Goal: Find specific page/section: Find specific page/section

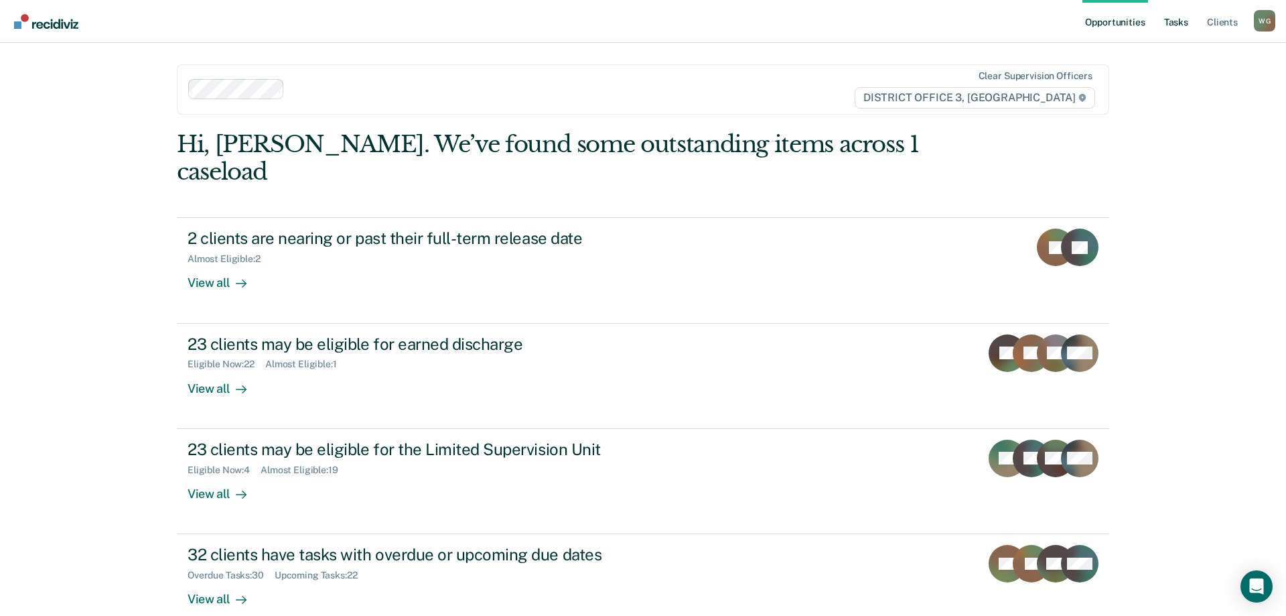
click at [1184, 28] on link "Tasks" at bounding box center [1175, 21] width 29 height 43
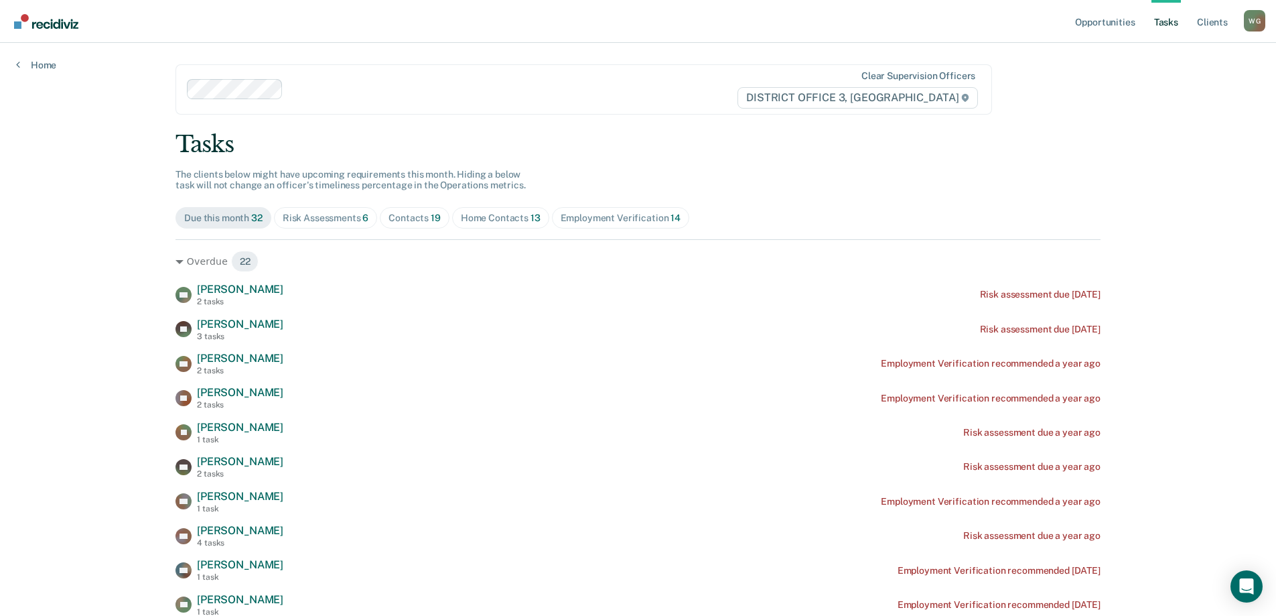
click at [531, 217] on span "13" at bounding box center [536, 217] width 10 height 11
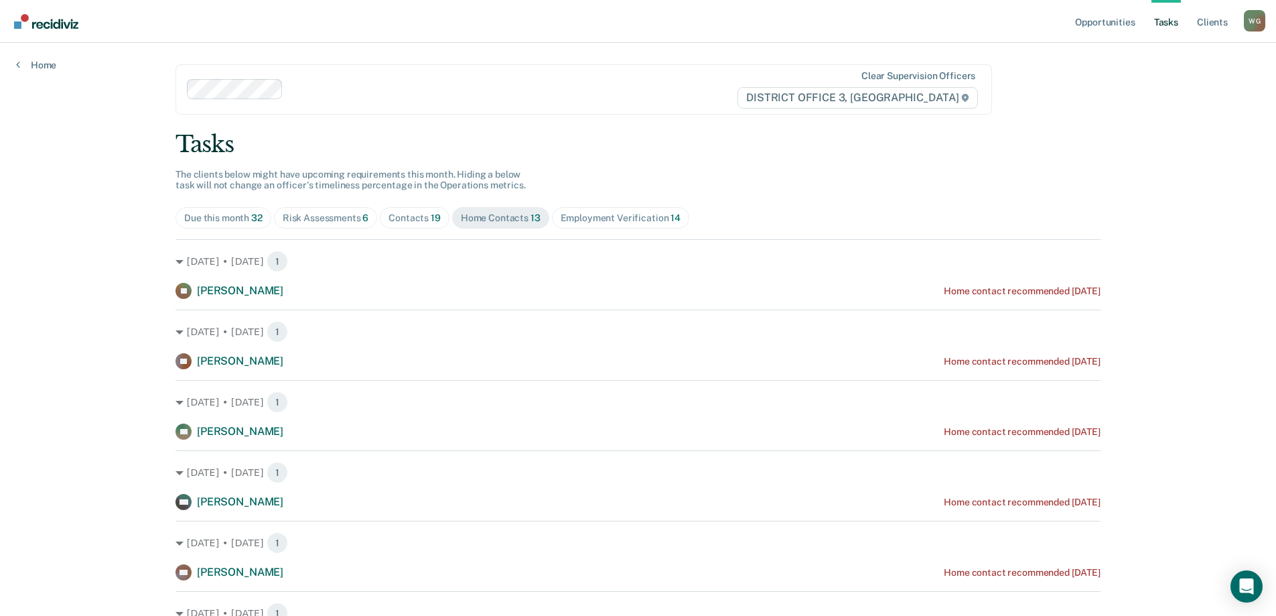
click at [579, 224] on span "Employment Verification 14" at bounding box center [620, 217] width 137 height 21
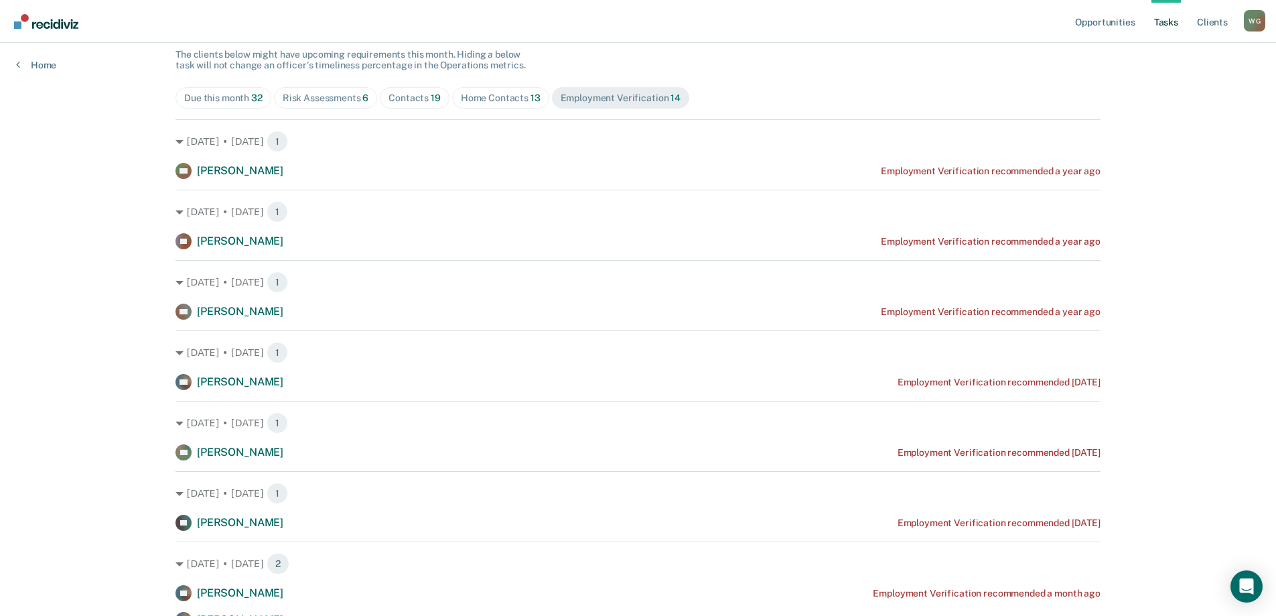
scroll to position [134, 0]
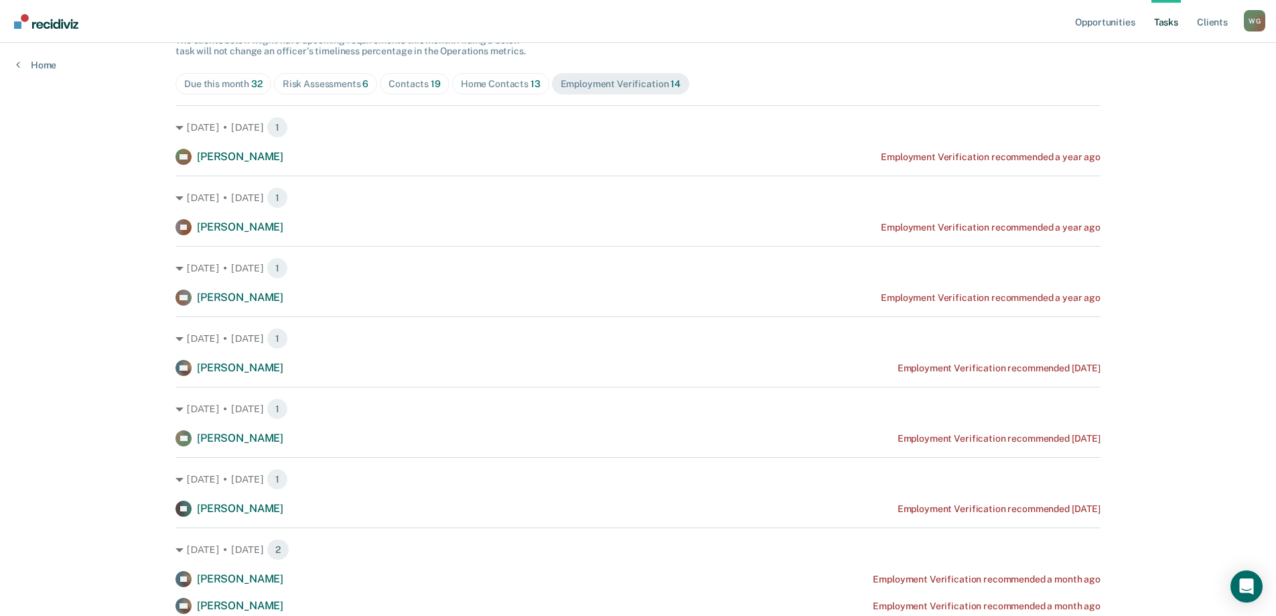
click at [410, 76] on span "Contacts 19" at bounding box center [415, 83] width 70 height 21
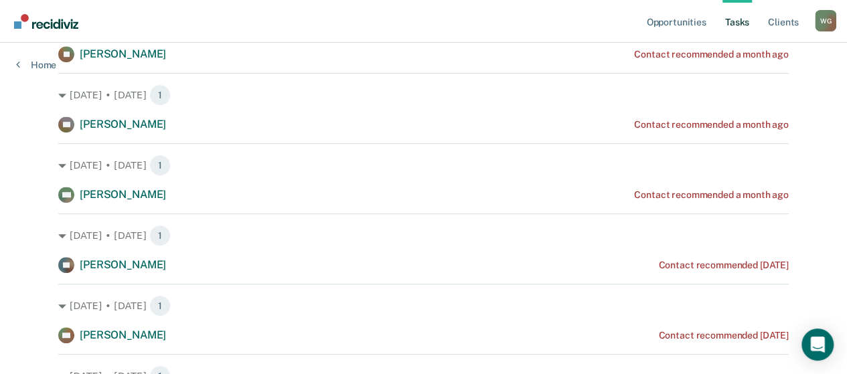
scroll to position [0, 0]
